Goal: Find contact information: Find contact information

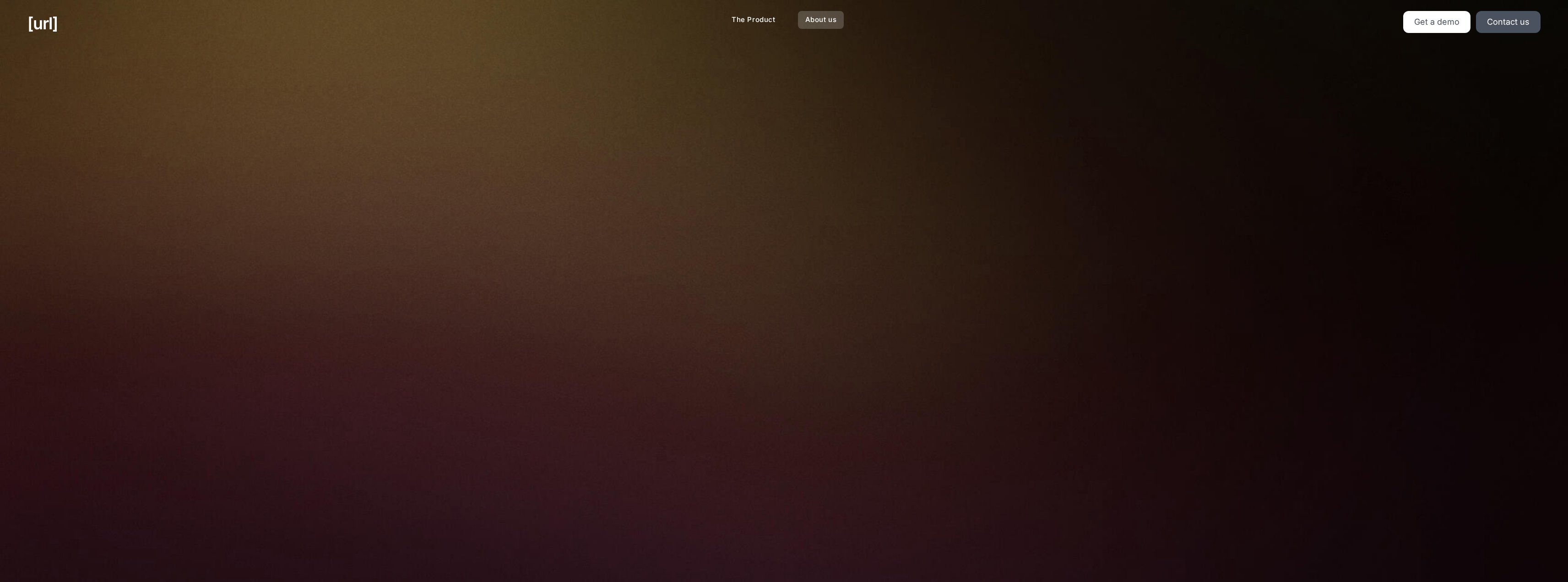
click at [829, 19] on link "About us" at bounding box center [821, 20] width 47 height 18
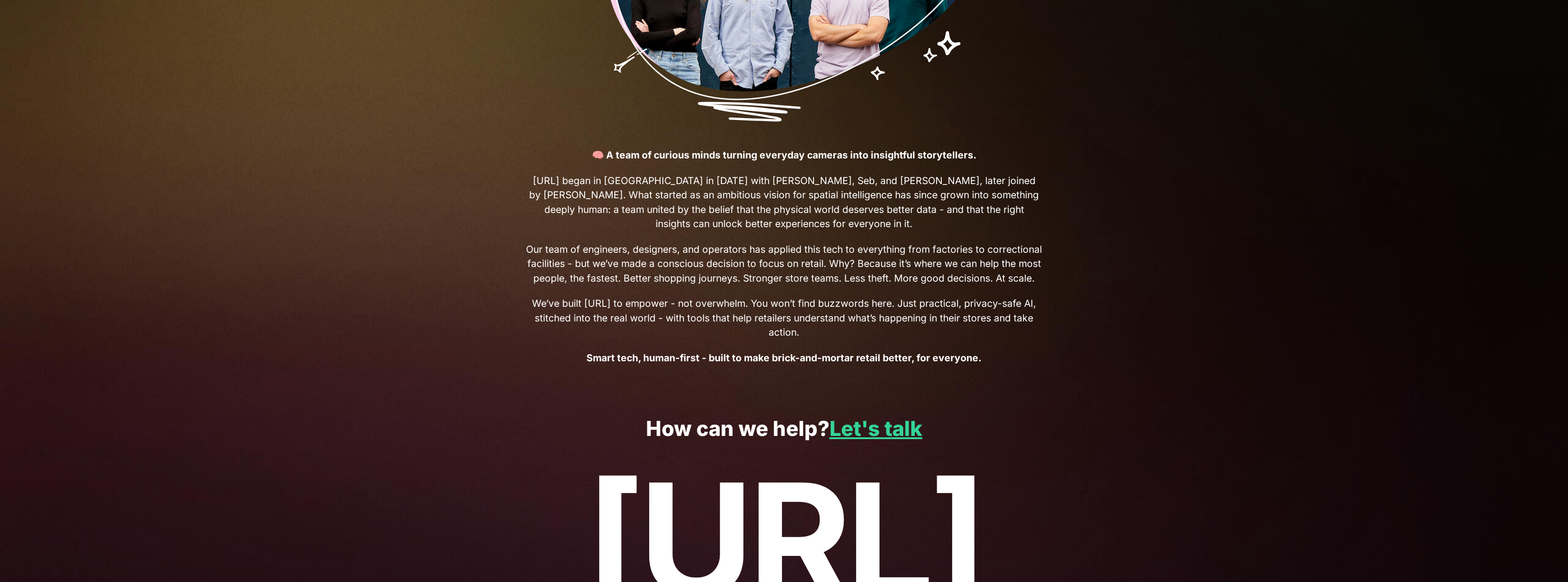
scroll to position [338, 0]
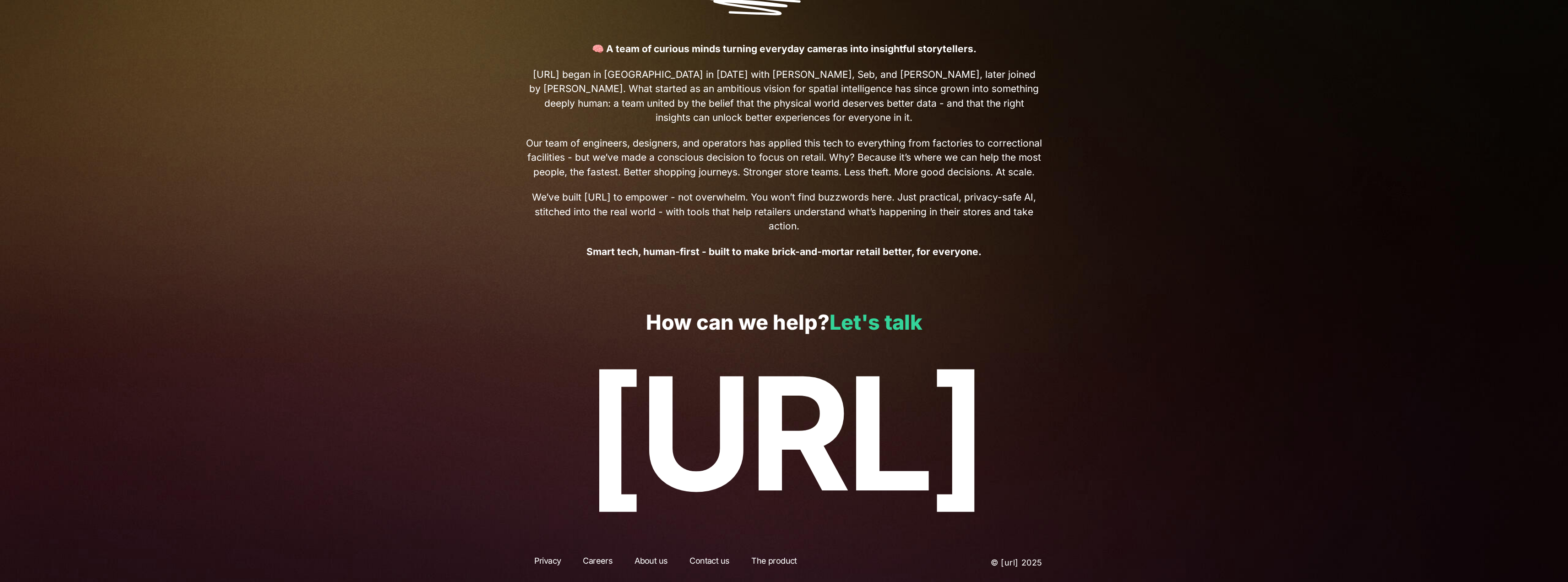
click at [897, 314] on link "Let's talk" at bounding box center [876, 322] width 93 height 25
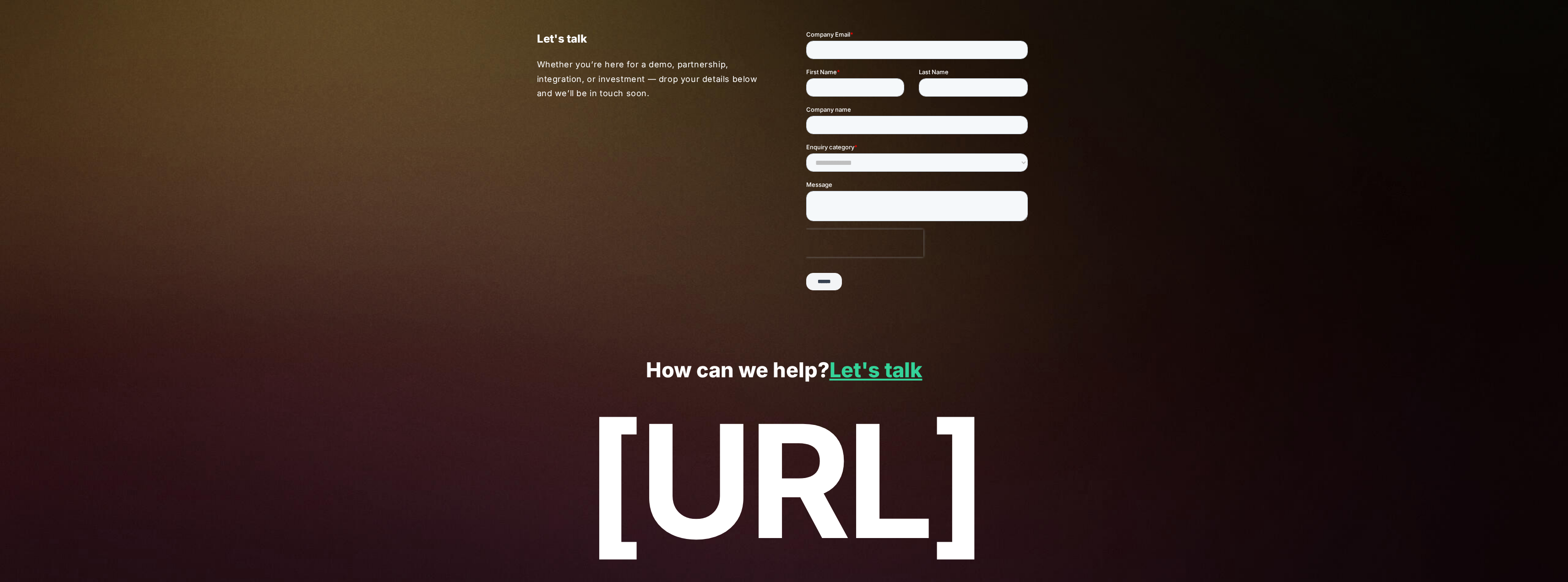
scroll to position [104, 0]
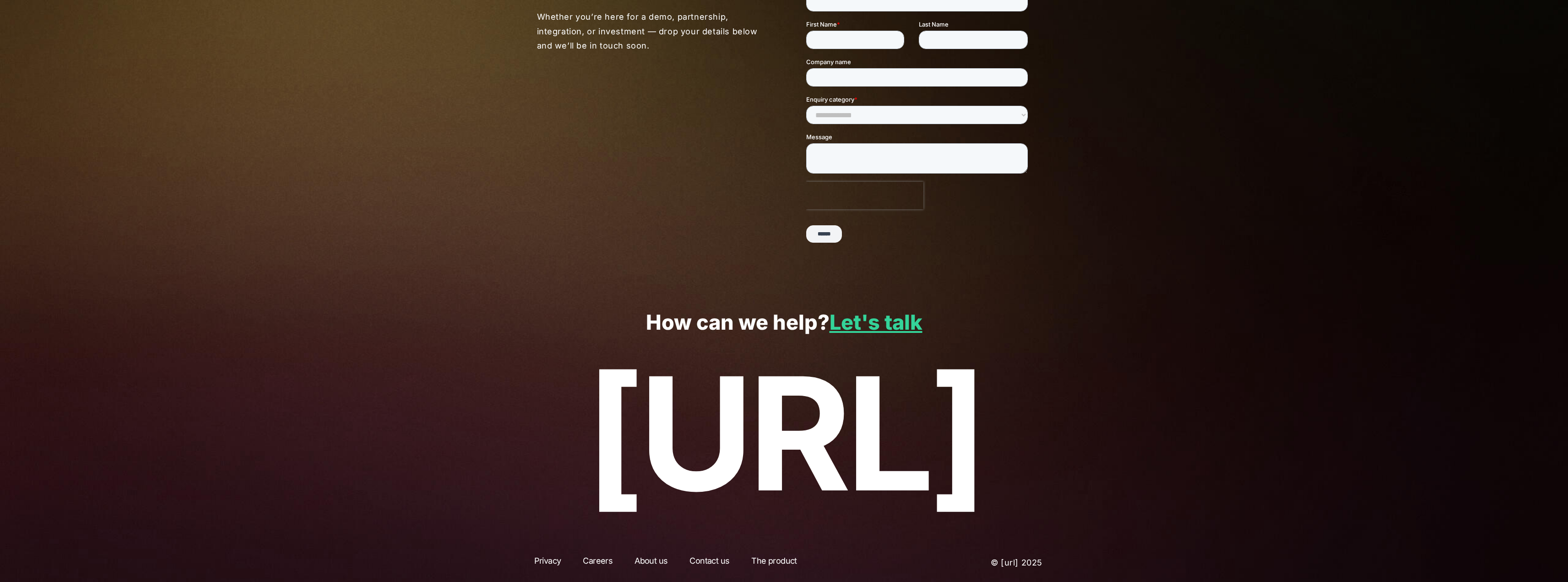
click at [707, 566] on link "Contact us" at bounding box center [709, 562] width 56 height 17
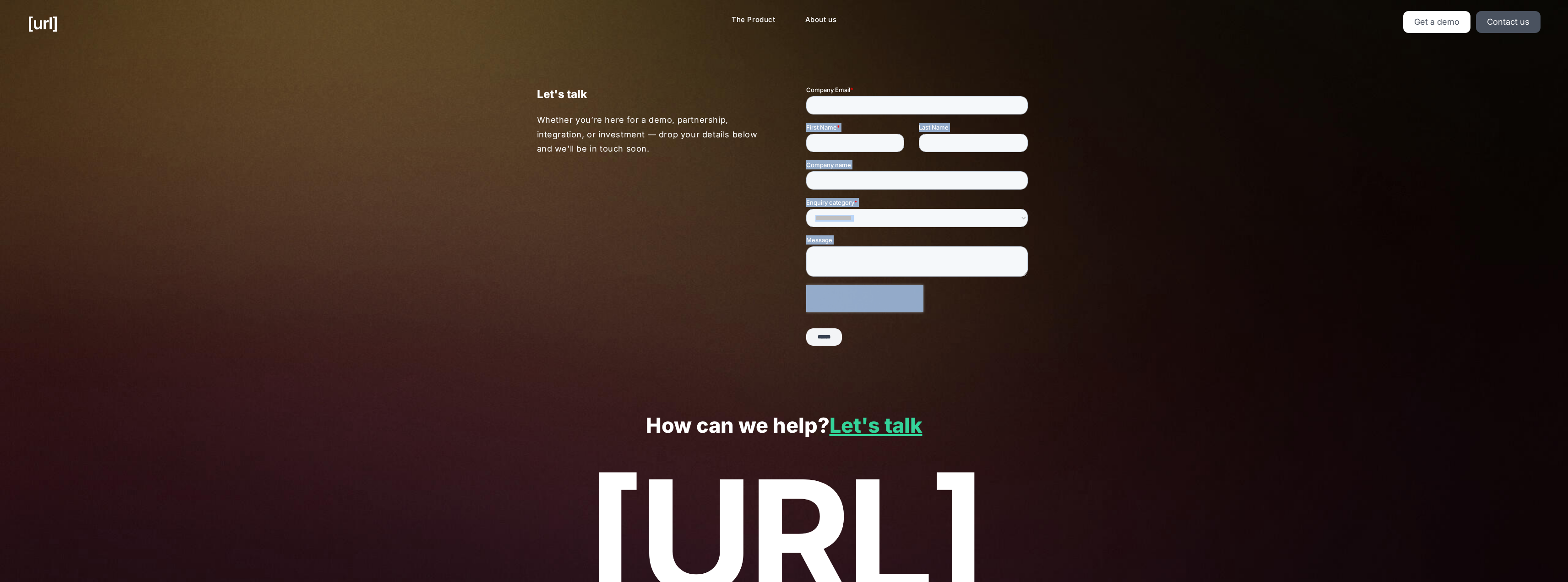
click at [906, 362] on html "**********" at bounding box center [918, 223] width 225 height 276
